Goal: Find contact information: Find contact information

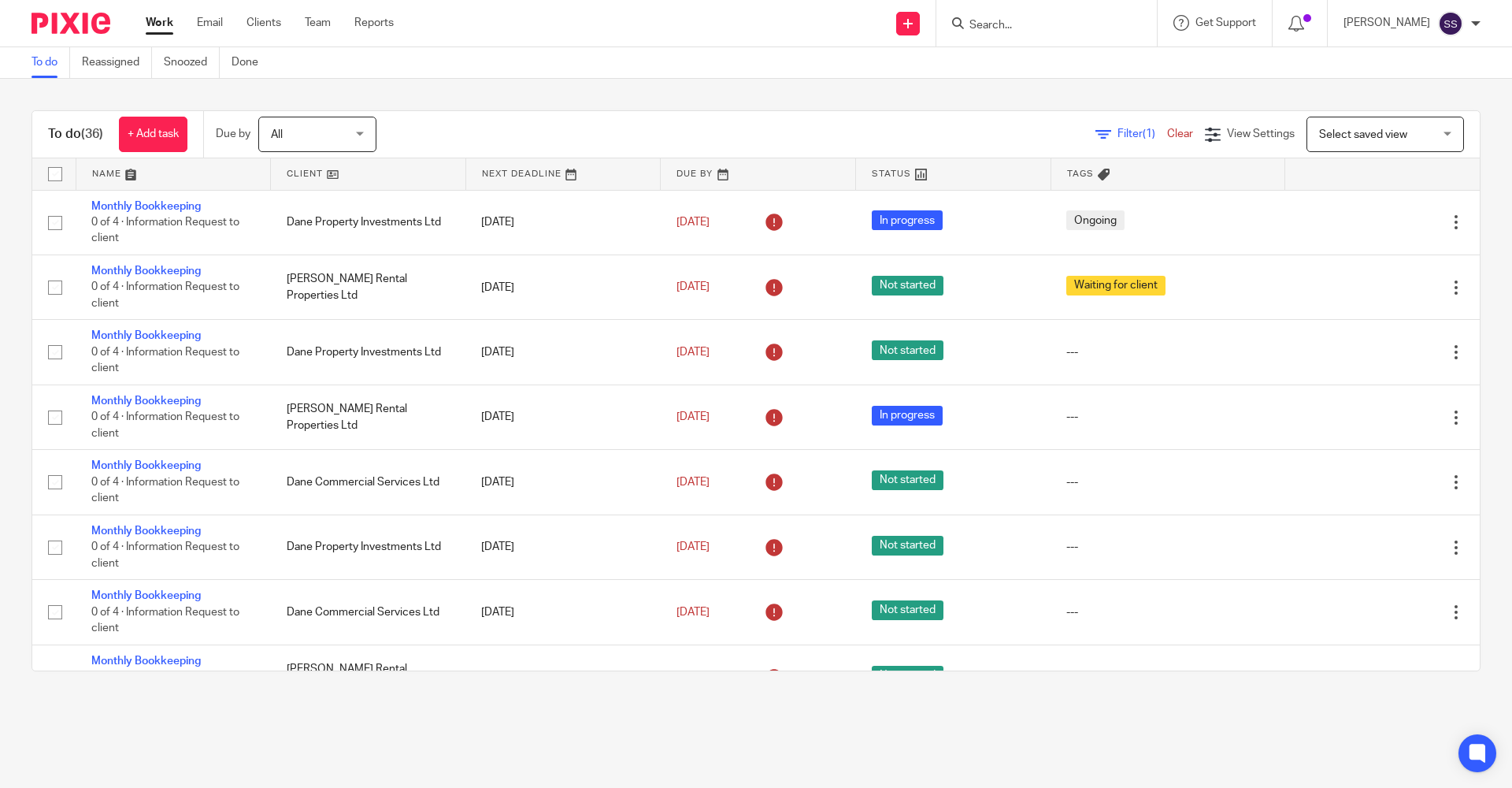
click at [985, 24] on input "Search" at bounding box center [1038, 26] width 142 height 14
click at [1009, 25] on input "Search" at bounding box center [1038, 26] width 142 height 14
type input "P"
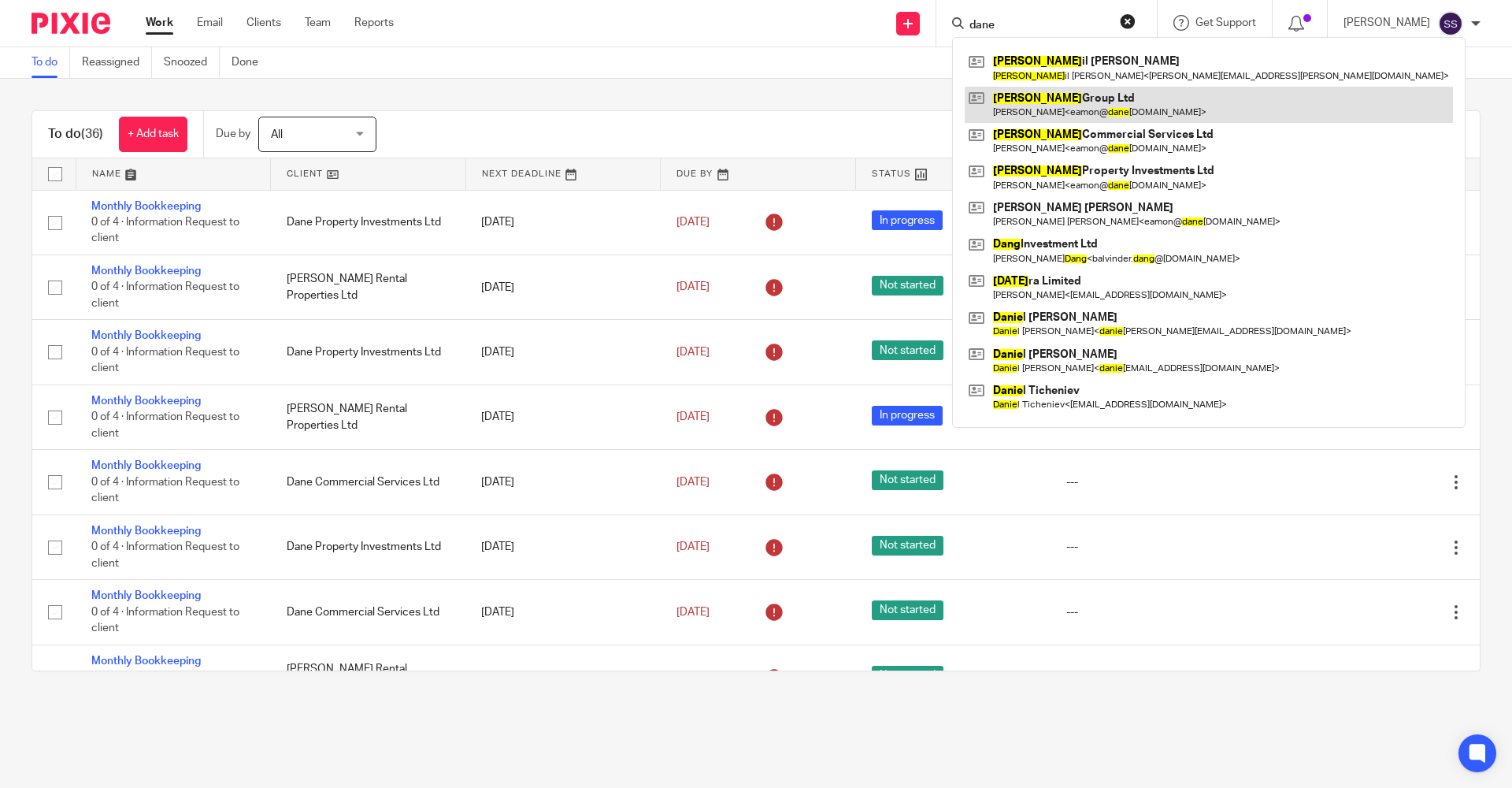
type input "dane"
click at [1021, 95] on link at bounding box center [1208, 105] width 488 height 36
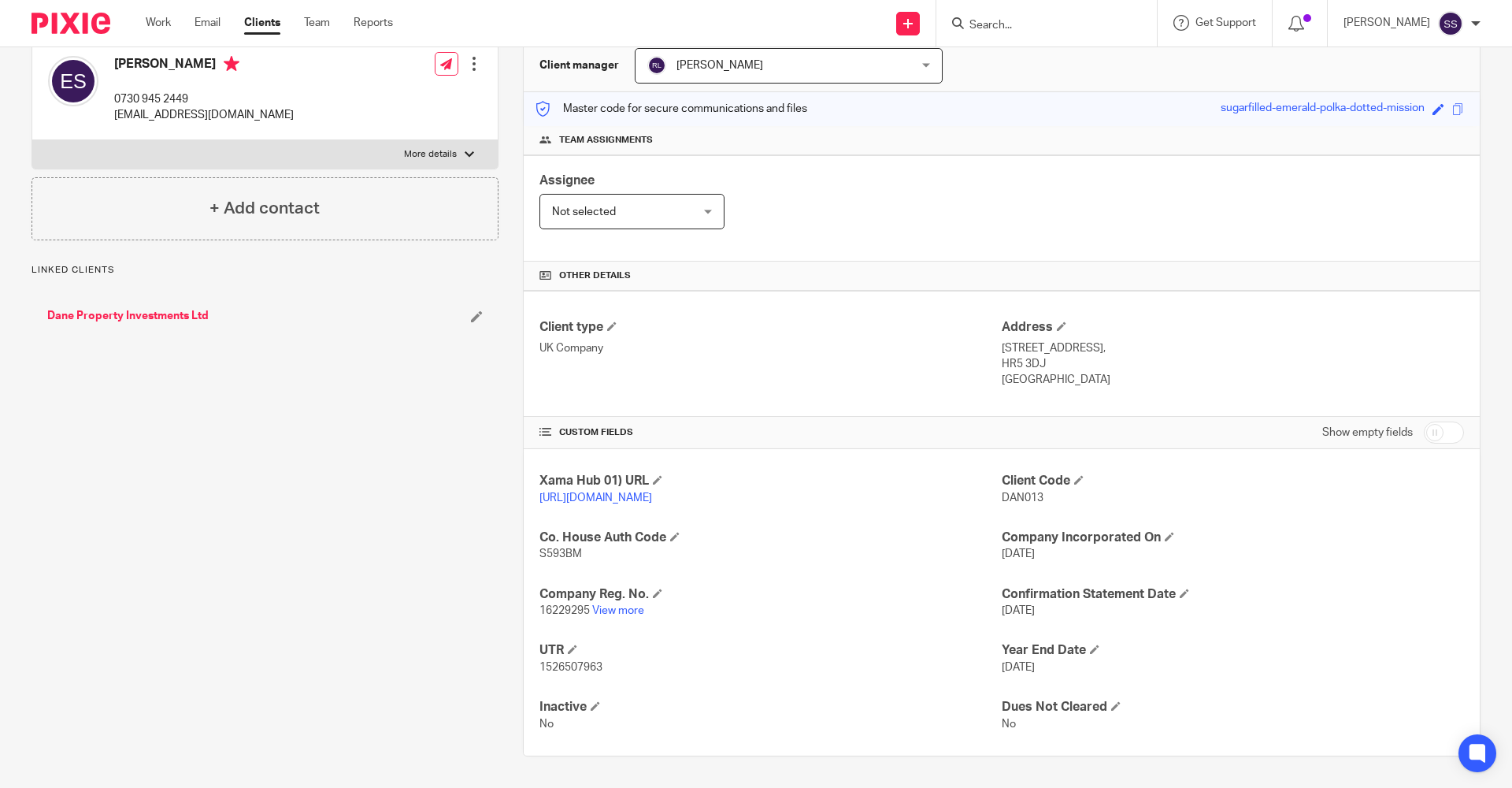
scroll to position [172, 0]
click at [613, 612] on link "View more" at bounding box center [617, 610] width 52 height 11
click at [987, 18] on form at bounding box center [1051, 24] width 167 height 20
click at [987, 25] on input "Search" at bounding box center [1038, 26] width 142 height 14
drag, startPoint x: 539, startPoint y: 669, endPoint x: 618, endPoint y: 670, distance: 79.0
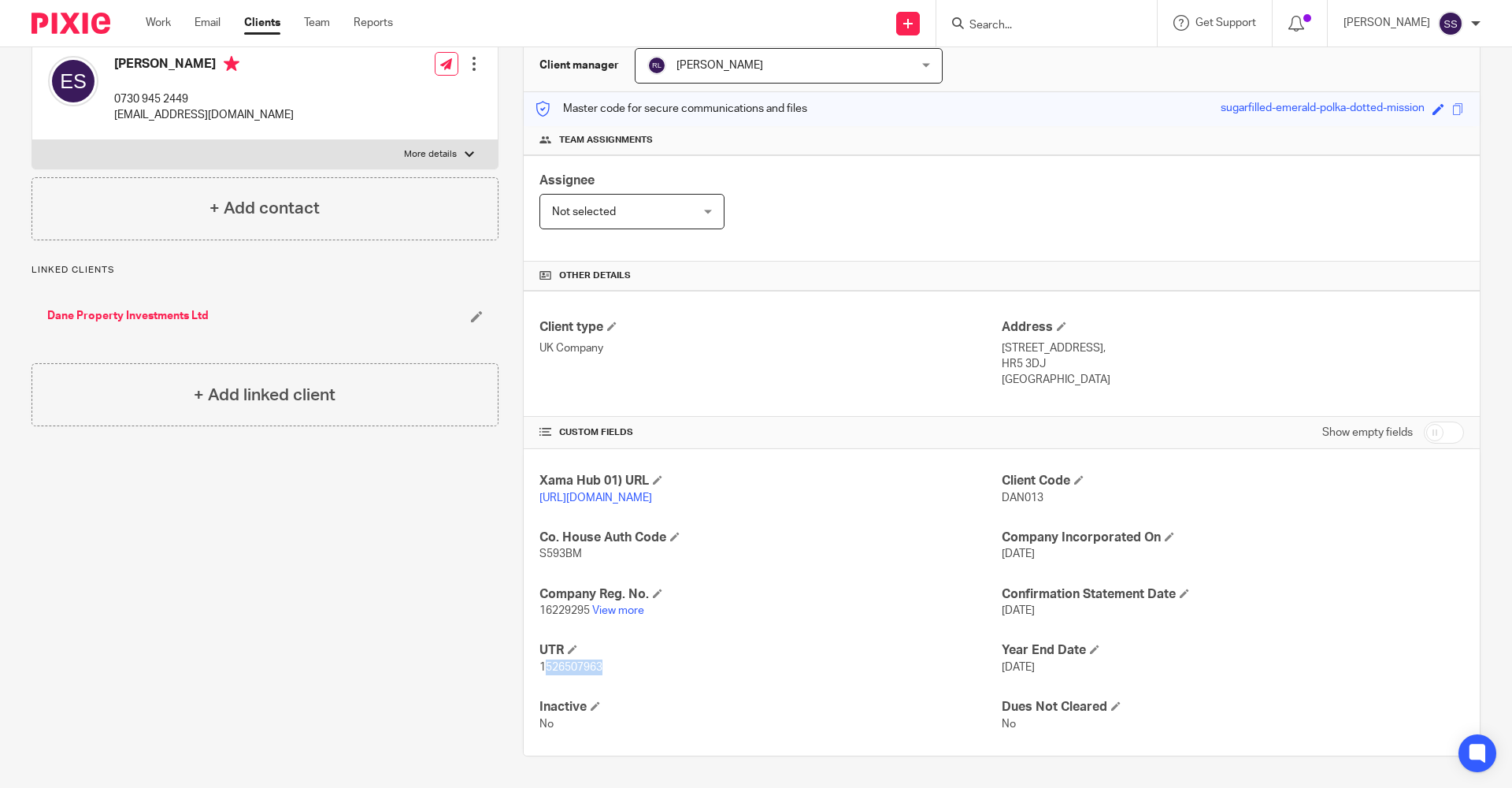
click at [618, 670] on p "1526507963" at bounding box center [770, 667] width 462 height 15
copy span "526507963"
click at [264, 606] on div "Client contacts Eamon Straughn 0730 945 2449 eamon@danegroup.co.uk Edit contact…" at bounding box center [253, 383] width 492 height 745
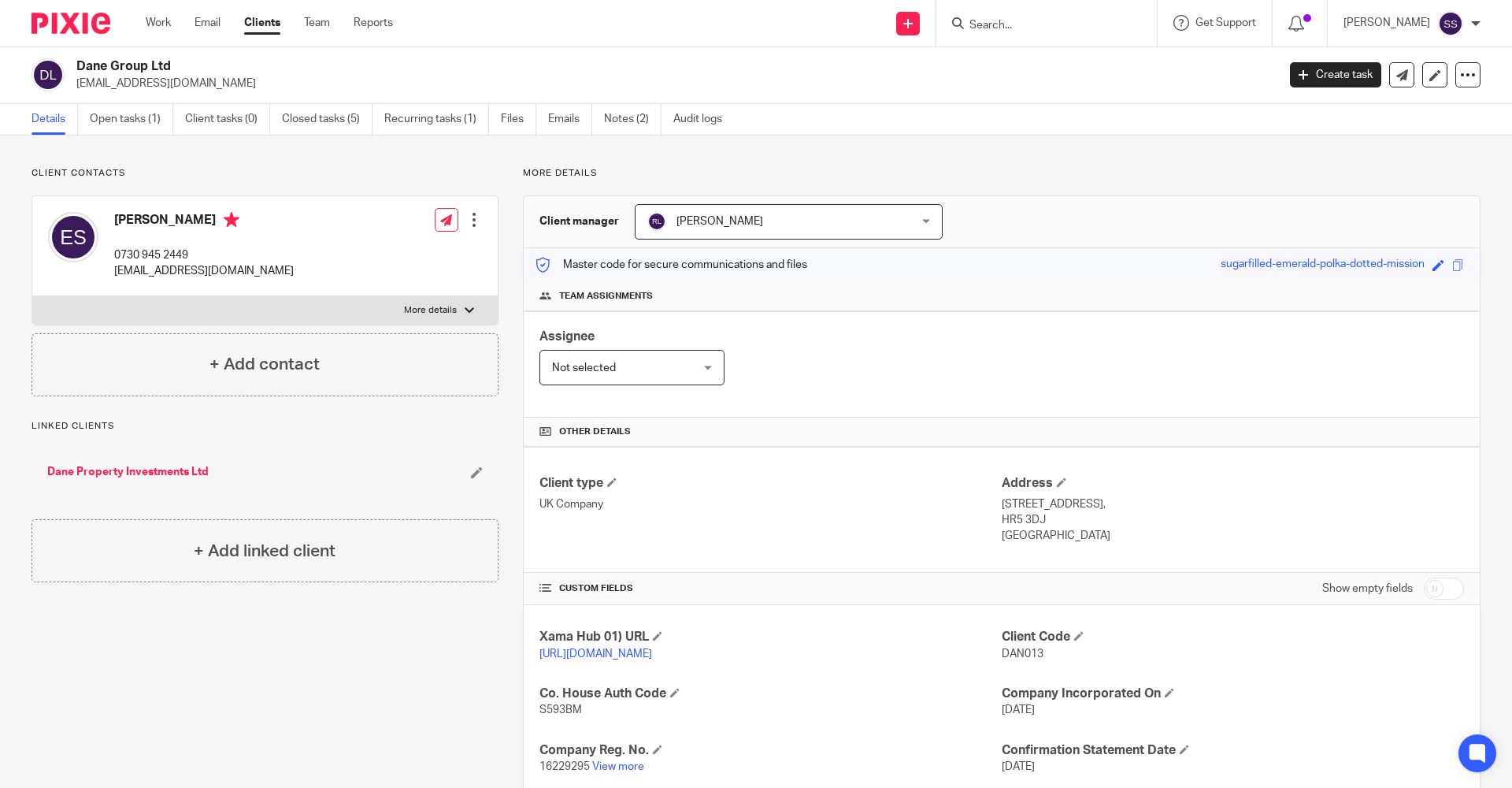
scroll to position [0, 0]
click at [986, 21] on input "Search" at bounding box center [1038, 26] width 142 height 14
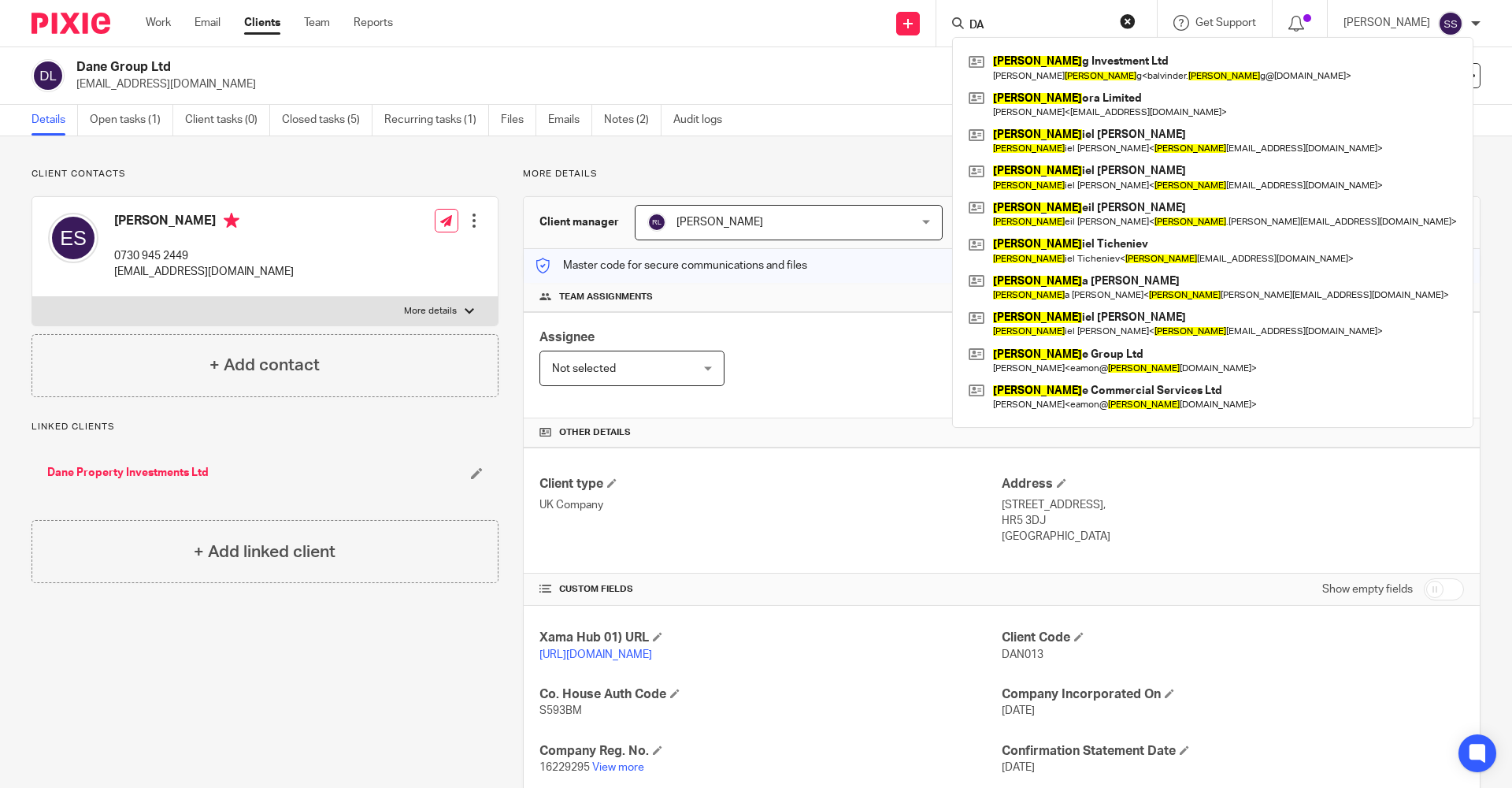
type input "D"
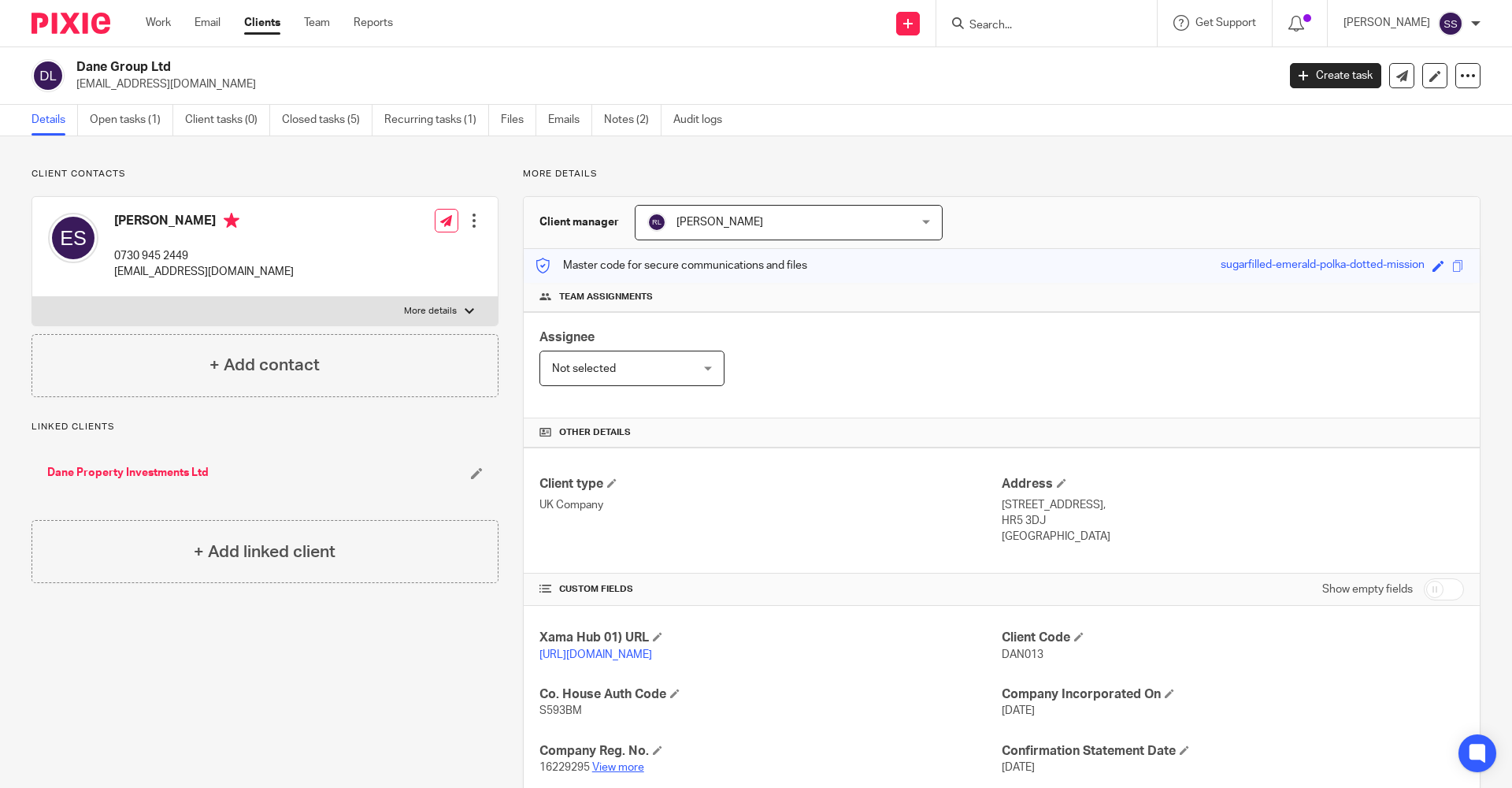
click at [630, 773] on link "View more" at bounding box center [617, 767] width 52 height 11
